Goal: Check status: Check status

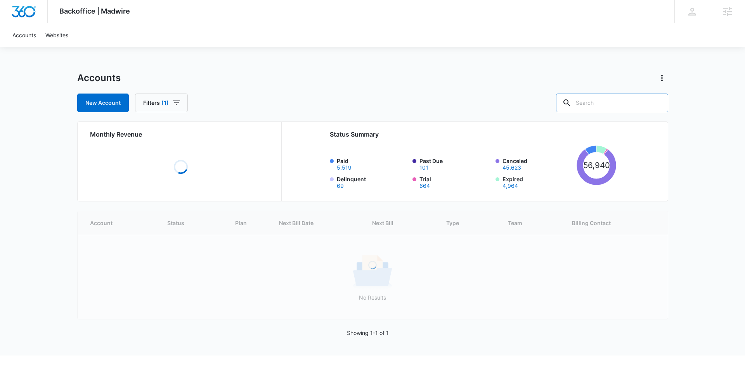
click at [619, 106] on input "text" at bounding box center [612, 102] width 112 height 19
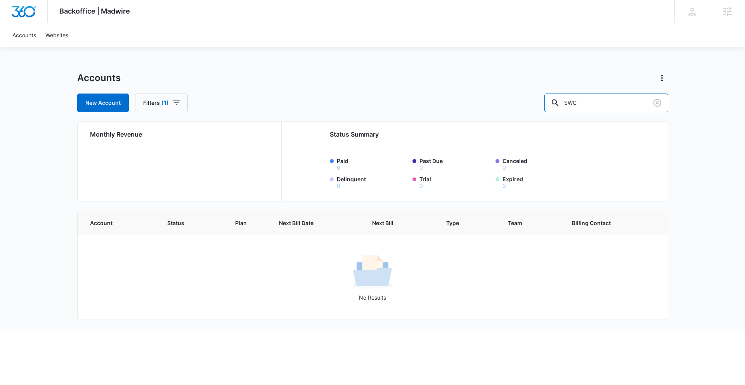
type input "SWC"
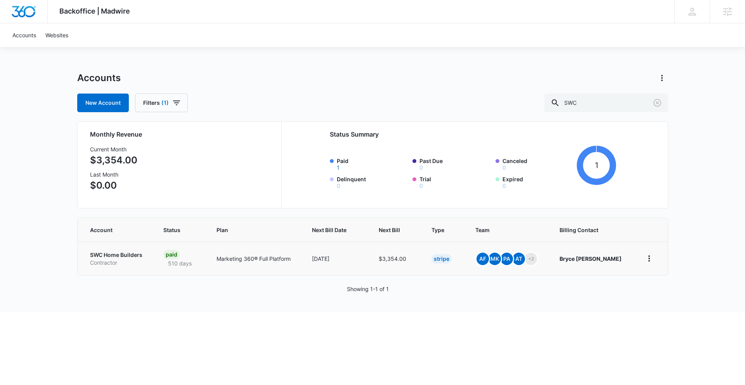
click at [272, 259] on p "Marketing 360® Full Platform" at bounding box center [254, 258] width 77 height 8
click at [131, 255] on p "SWC Home Builders" at bounding box center [117, 255] width 55 height 8
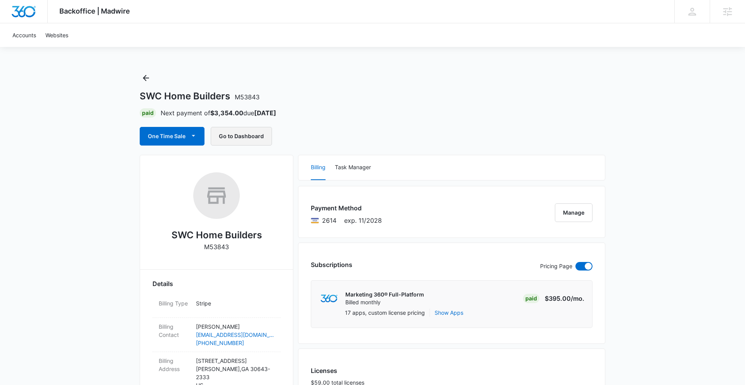
click at [230, 136] on button "Go to Dashboard" at bounding box center [241, 136] width 61 height 19
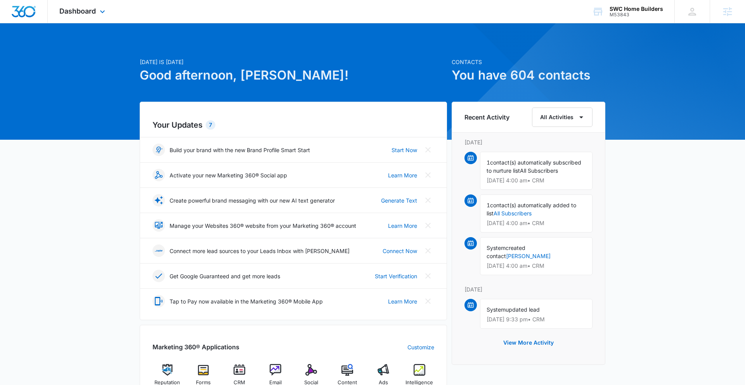
click at [97, 13] on div "Dashboard Apps Reputation Forms CRM Email Social Content Ads Intelligence Files…" at bounding box center [83, 11] width 71 height 23
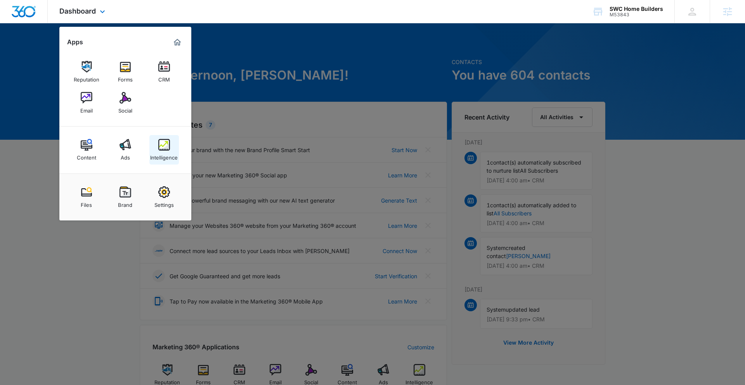
click at [164, 153] on div "Intelligence" at bounding box center [164, 155] width 28 height 10
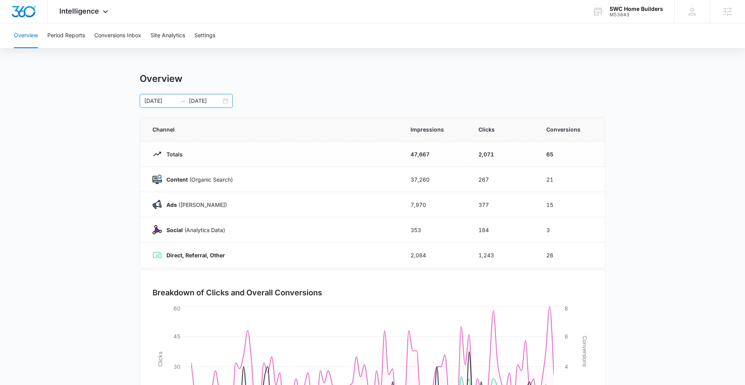
click at [227, 99] on div "05/01/2025 07/30/2025" at bounding box center [186, 101] width 93 height 14
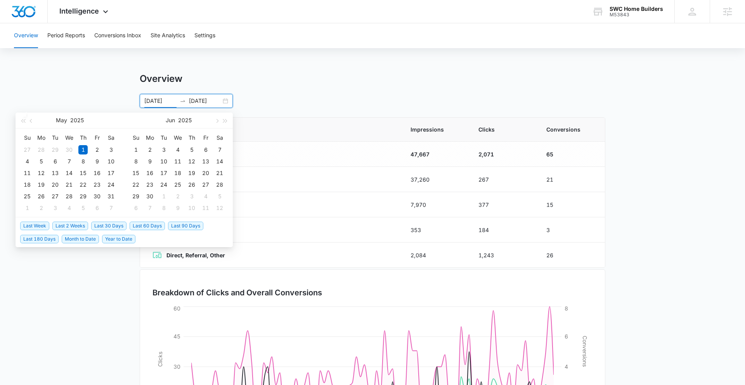
type input "05/01/2025"
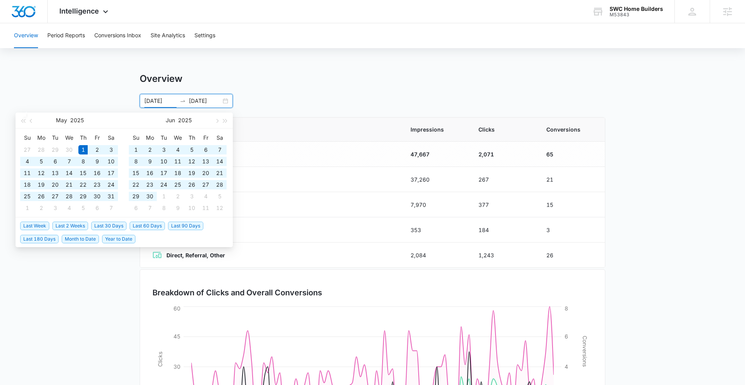
click at [306, 102] on div "05/01/2025 07/30/2025 May 2025 Su Mo Tu We Th Fr Sa 27 28 29 30 1 2 3 4 5 6 7 8…" at bounding box center [372, 101] width 465 height 14
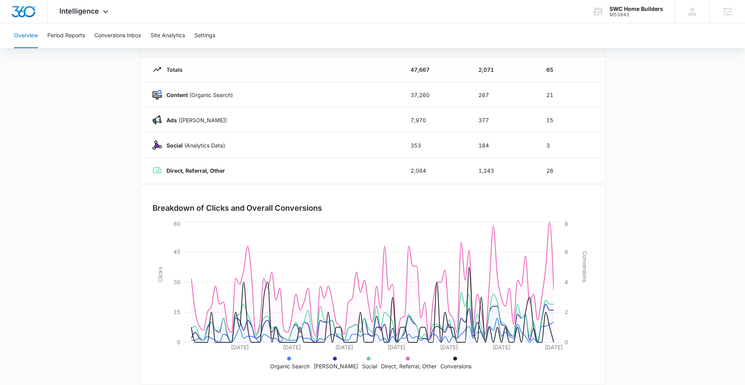
scroll to position [95, 0]
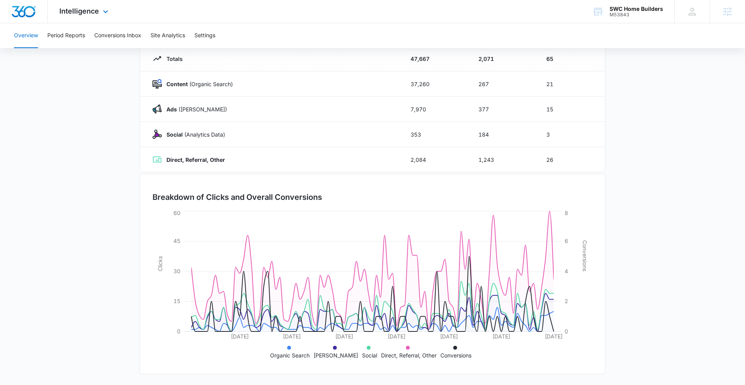
click at [28, 14] on img "Dashboard" at bounding box center [23, 12] width 25 height 12
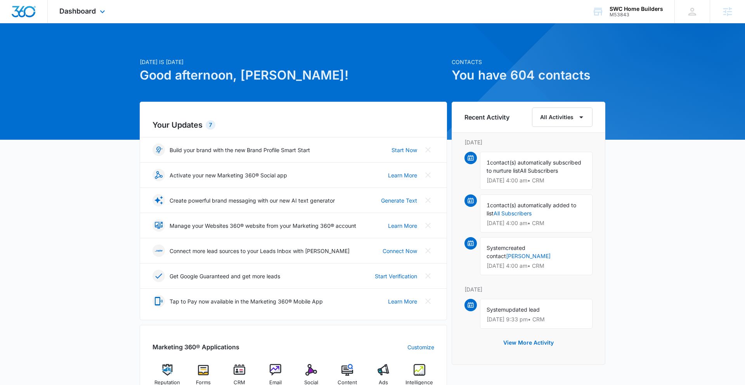
click at [72, 4] on div "Dashboard Apps Reputation Forms CRM Email Social Content Ads Intelligence Files…" at bounding box center [83, 11] width 71 height 23
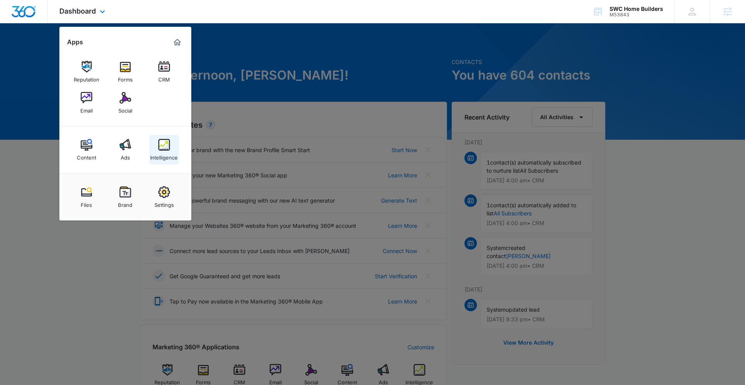
click at [162, 152] on div "Intelligence" at bounding box center [164, 155] width 28 height 10
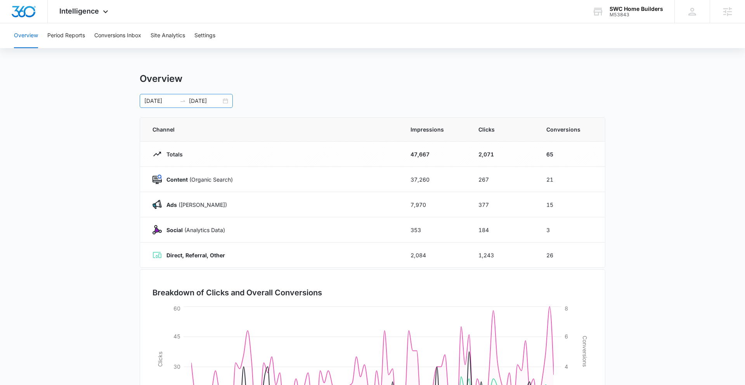
click at [225, 98] on div "05/01/2025 07/30/2025" at bounding box center [186, 101] width 93 height 14
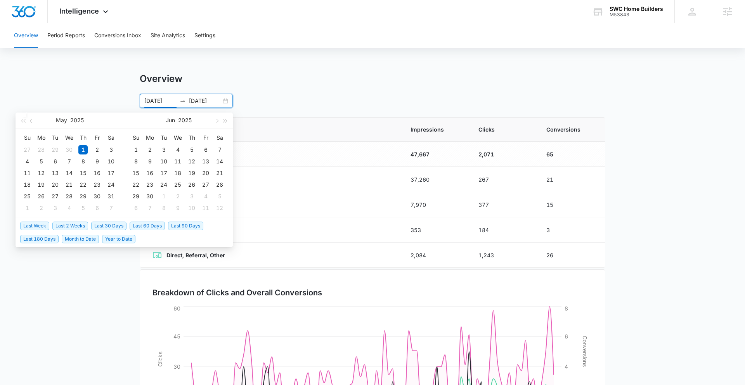
click at [100, 227] on span "Last 30 Days" at bounding box center [108, 225] width 35 height 9
type input "08/09/2025"
type input "09/08/2025"
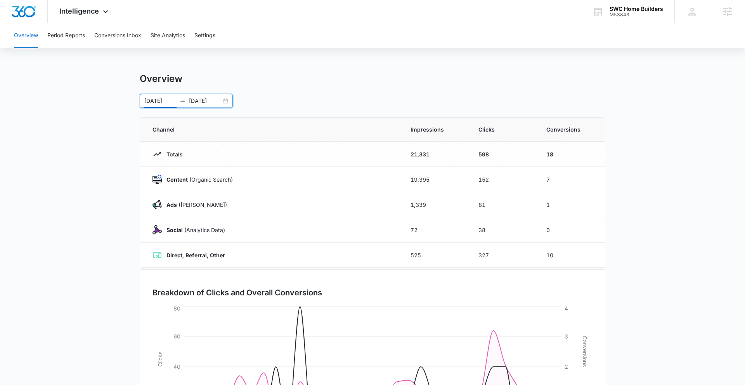
click at [225, 99] on div "08/09/2025 09/08/2025" at bounding box center [186, 101] width 93 height 14
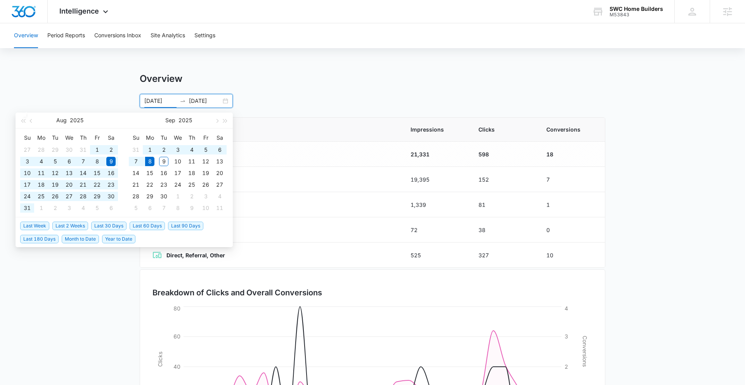
click at [138, 226] on span "Last 60 Days" at bounding box center [147, 225] width 35 height 9
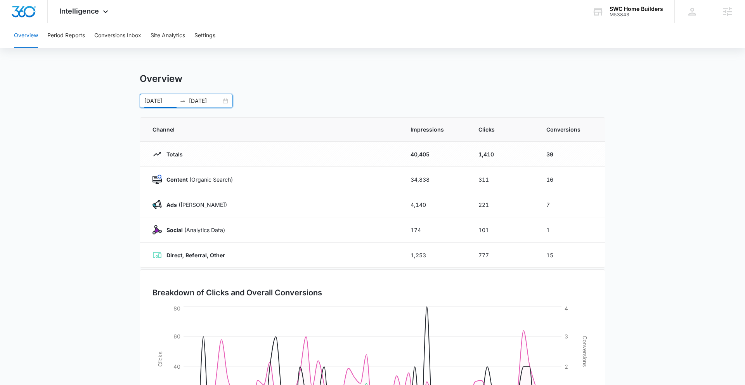
scroll to position [6, 0]
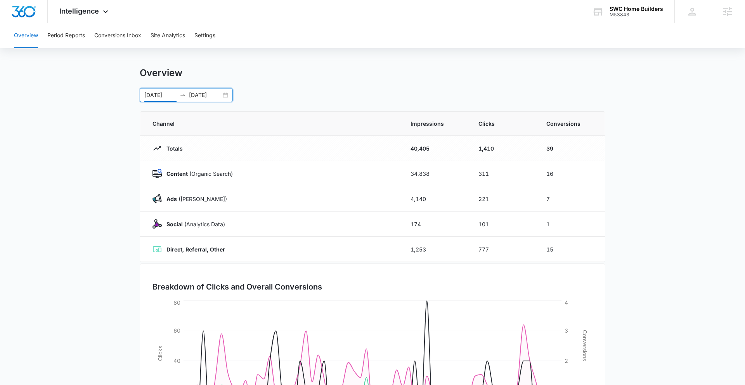
click at [228, 95] on div "07/10/2025 09/08/2025" at bounding box center [186, 95] width 93 height 14
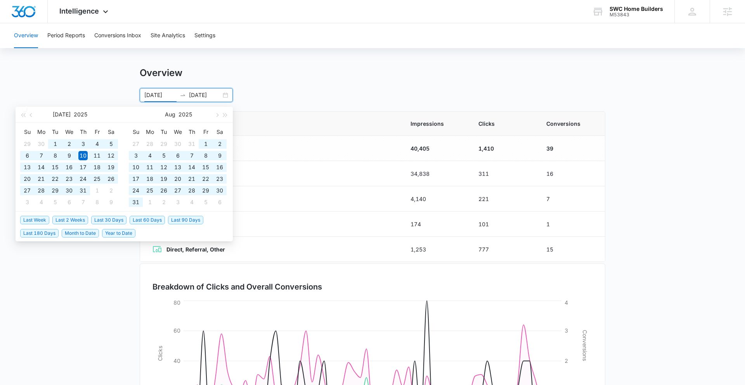
click at [190, 216] on span "Last 90 Days" at bounding box center [185, 220] width 35 height 9
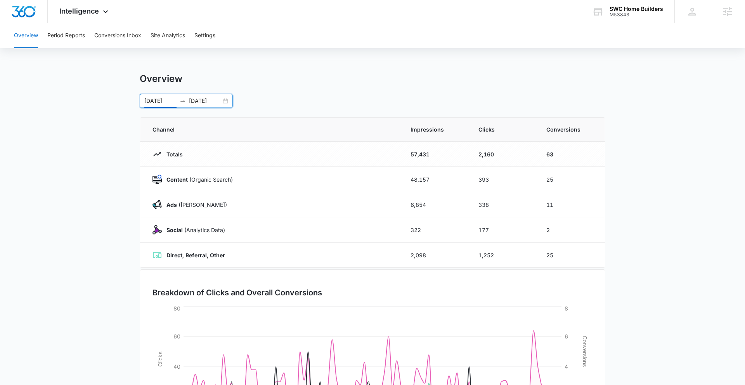
click at [225, 101] on div "06/10/2025 09/08/2025" at bounding box center [186, 101] width 93 height 14
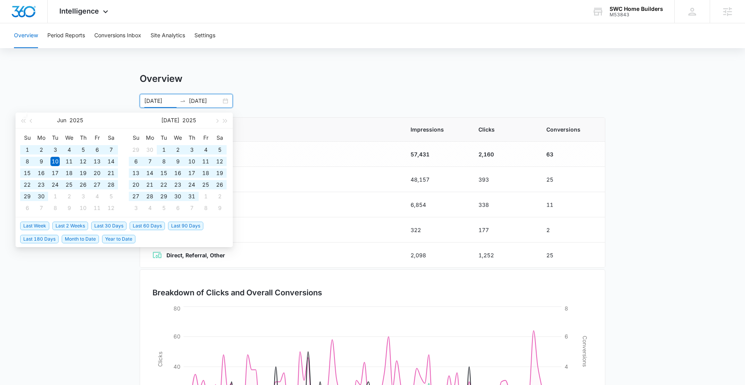
click at [44, 239] on span "Last 180 Days" at bounding box center [39, 239] width 38 height 9
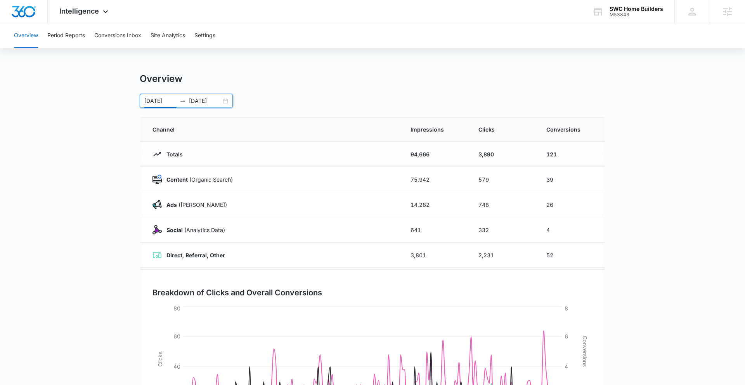
click at [224, 99] on div "03/12/2025 09/08/2025" at bounding box center [186, 101] width 93 height 14
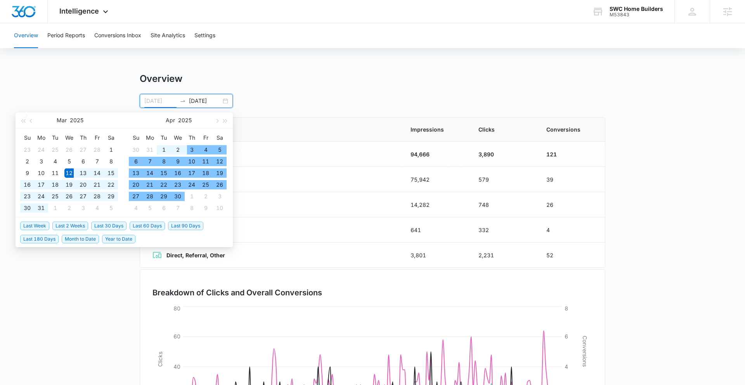
type input "03/12/2025"
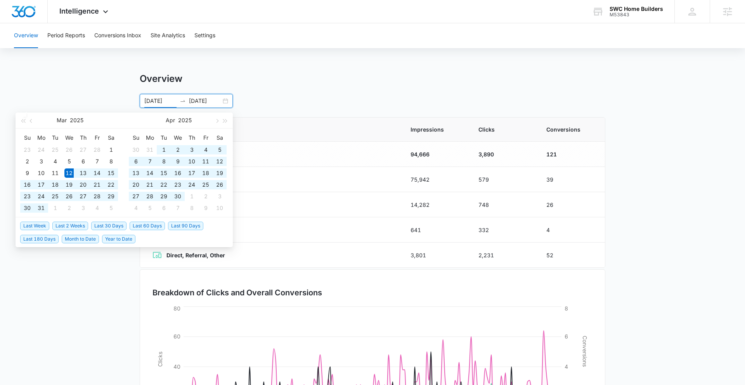
click at [384, 65] on div "Overview Period Reports Conversions Inbox Site Analytics Settings Overview 03/1…" at bounding box center [372, 251] width 745 height 457
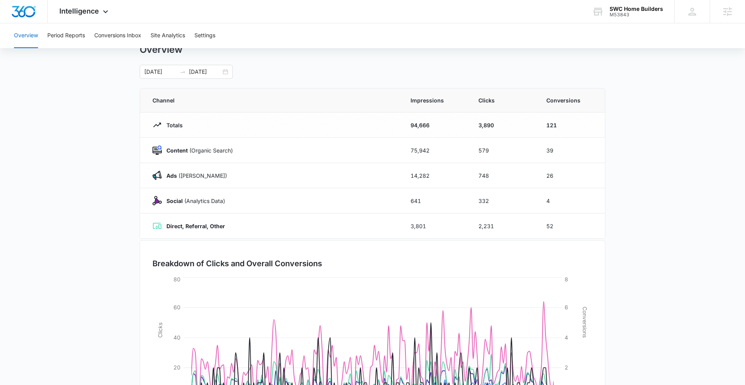
scroll to position [30, 0]
click at [50, 253] on main "Overview 03/12/2025 09/08/2025 Mar 2025 Su Mo Tu We Th Fr Sa 23 24 25 26 27 28 …" at bounding box center [372, 246] width 745 height 407
